Goal: Information Seeking & Learning: Find specific fact

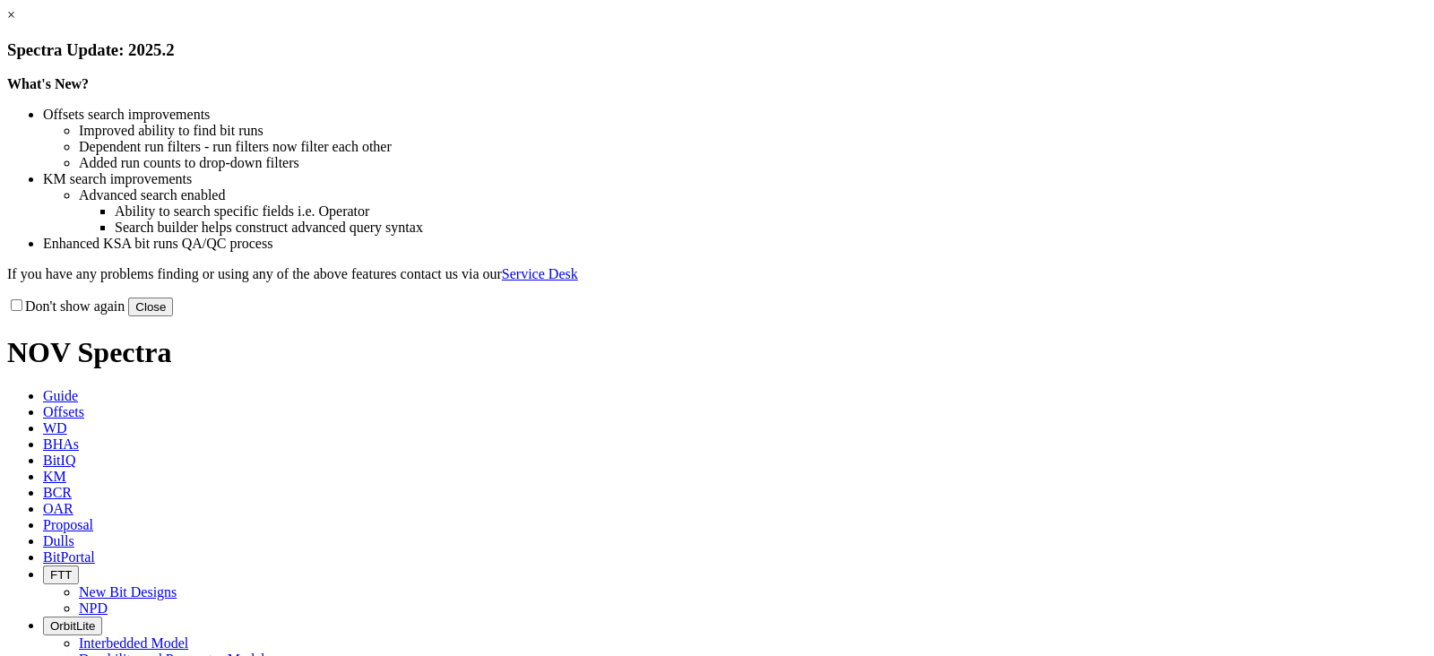
click at [15, 22] on link "×" at bounding box center [11, 14] width 8 height 15
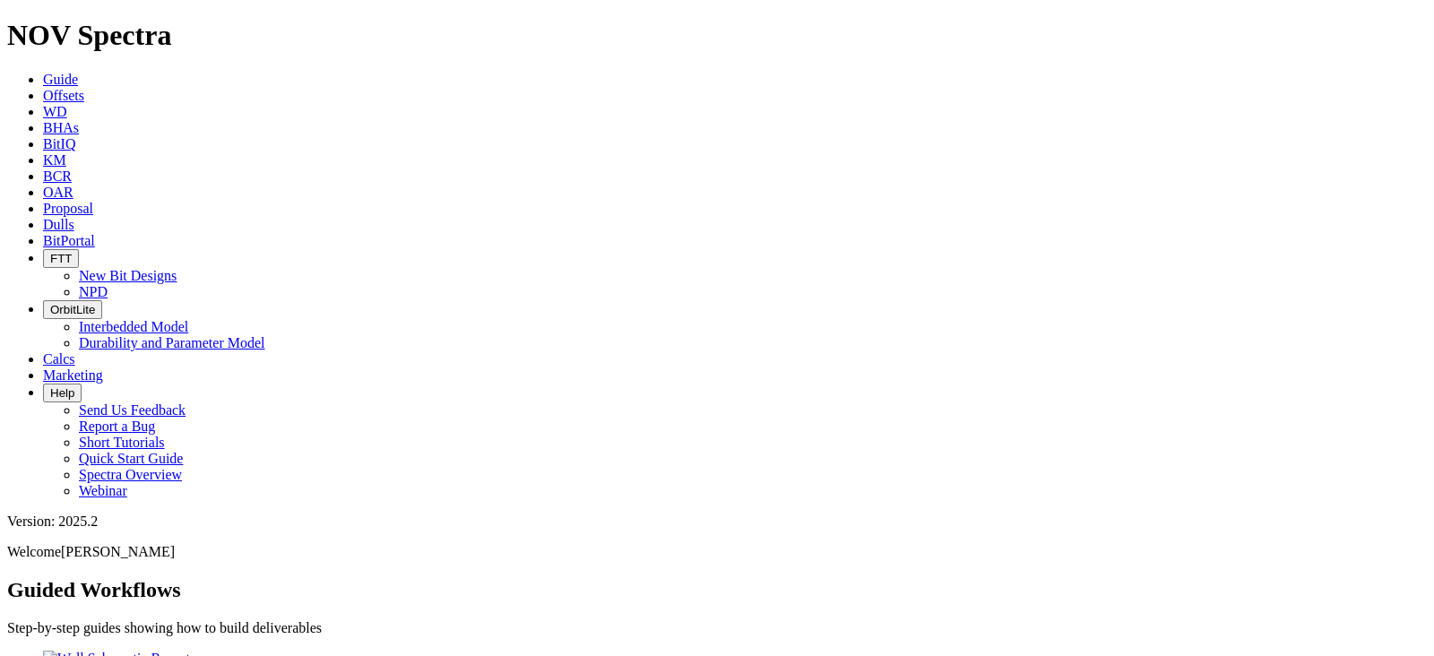
click at [75, 136] on span "BitIQ" at bounding box center [59, 143] width 32 height 15
click at [166, 620] on input "text" at bounding box center [86, 629] width 159 height 19
paste input "[URL][DOMAIN_NAME]"
type input "h"
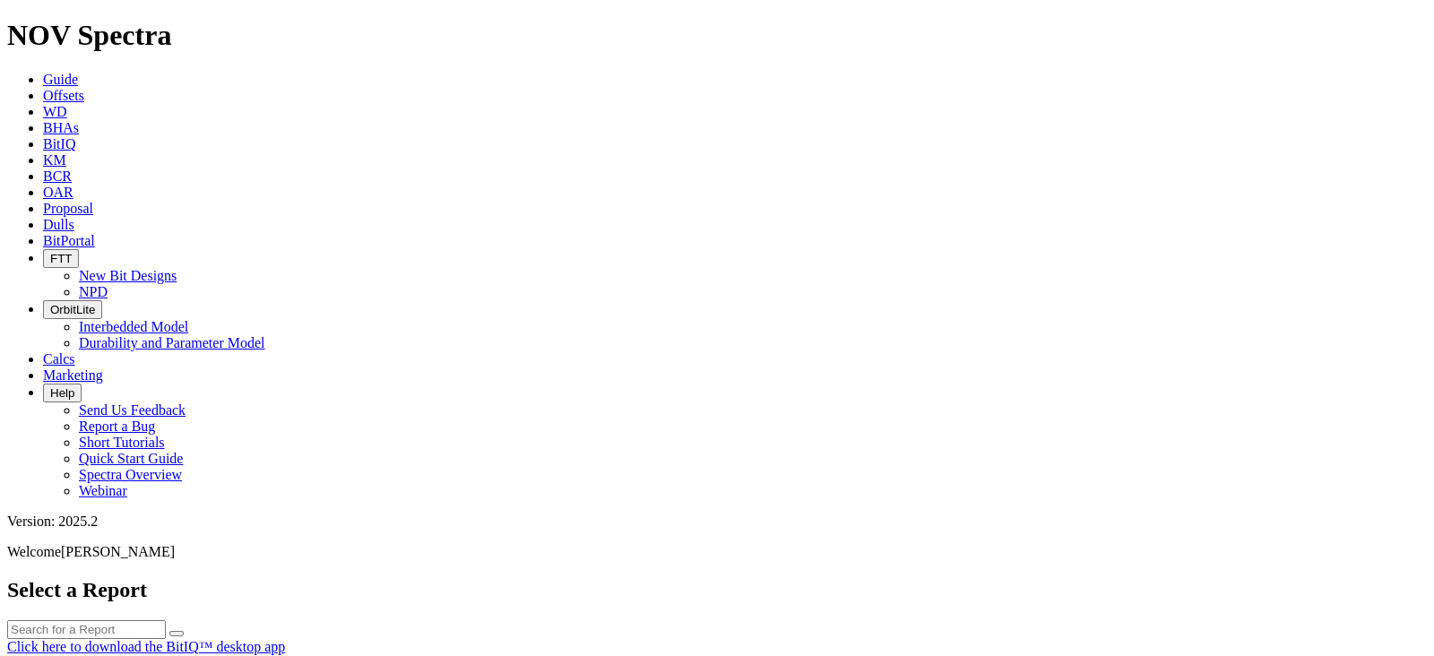
click at [166, 620] on input "text" at bounding box center [86, 629] width 159 height 19
paste input "S320419"
type input "S320419"
click at [184, 631] on button "submit" at bounding box center [176, 633] width 14 height 5
click at [689, 655] on div "No results found." at bounding box center [717, 663] width 1420 height 16
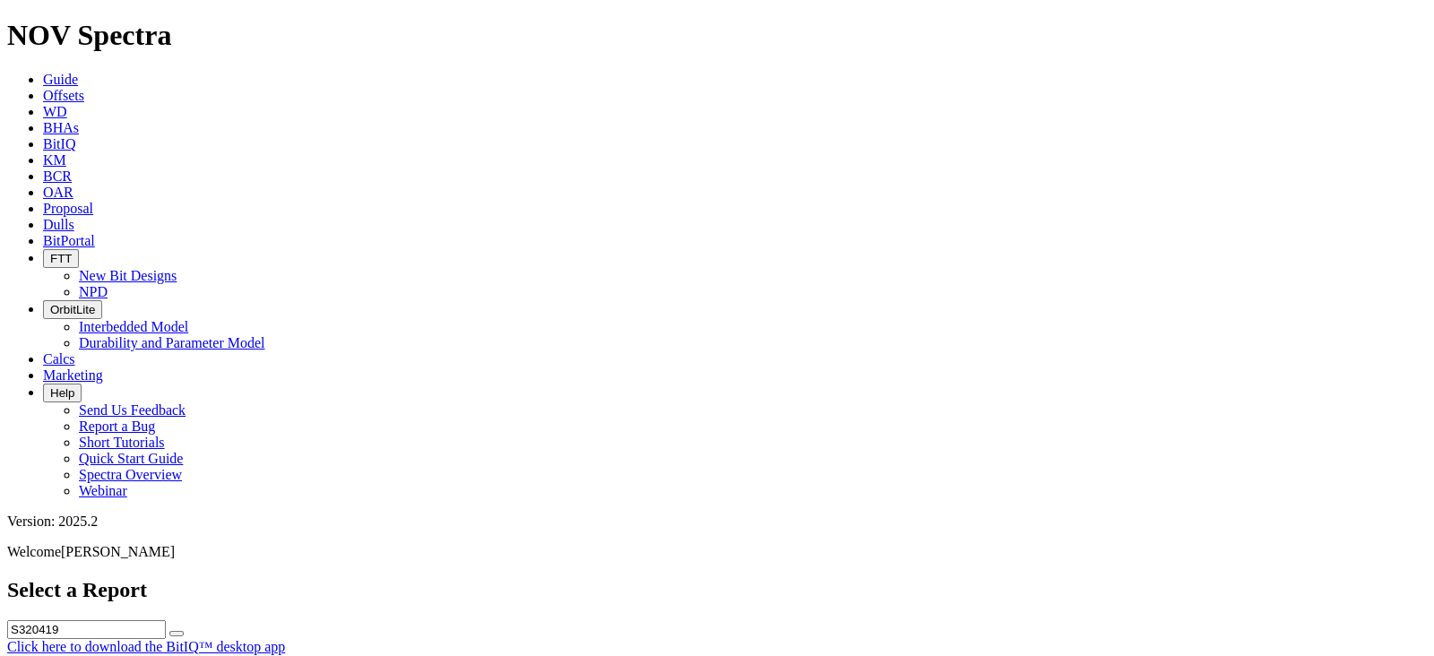
click at [78, 72] on span "Guide" at bounding box center [60, 79] width 35 height 15
click at [43, 136] on icon at bounding box center [43, 143] width 0 height 15
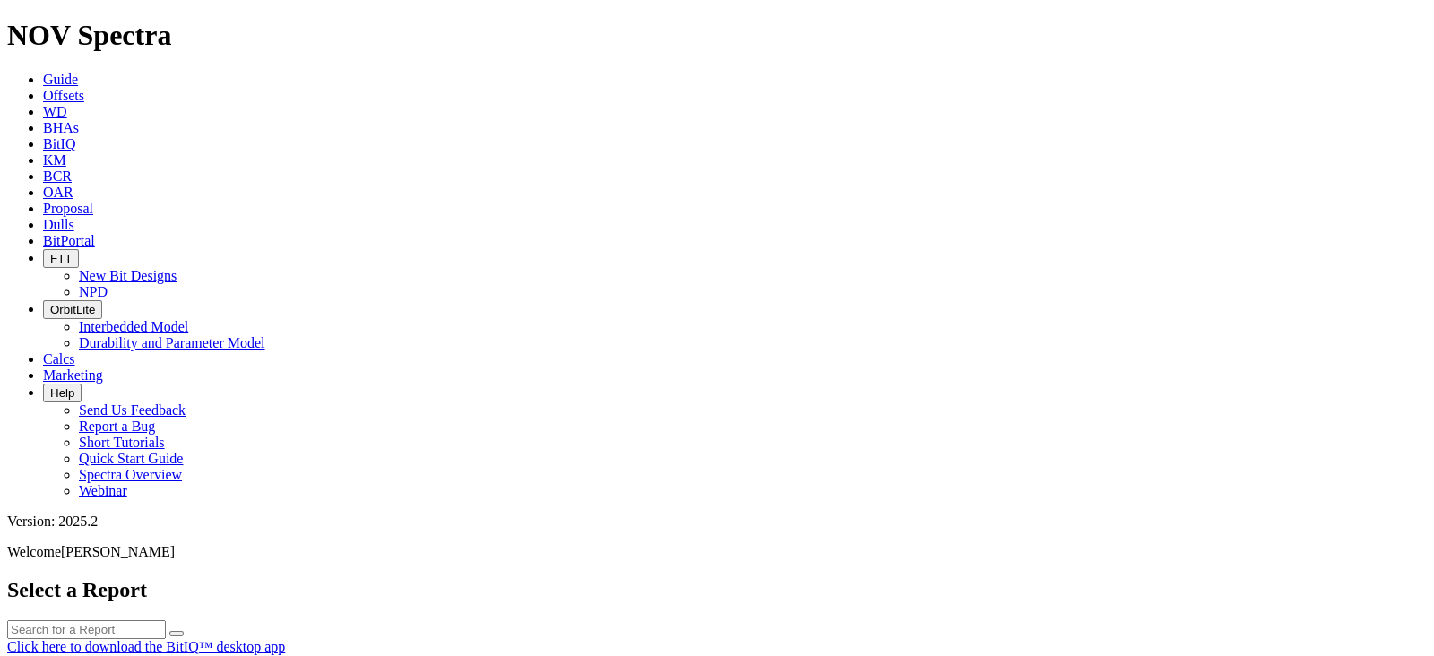
scroll to position [1398, 0]
